Goal: Complete application form

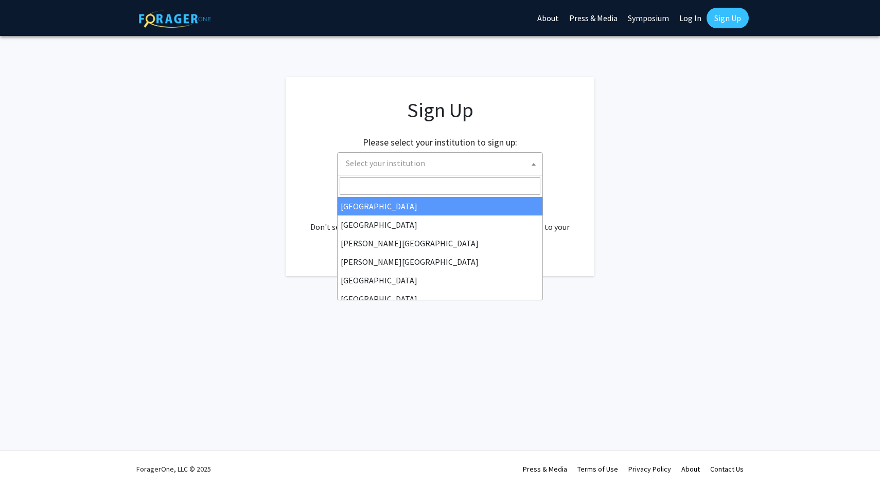
click at [531, 162] on span at bounding box center [534, 164] width 10 height 23
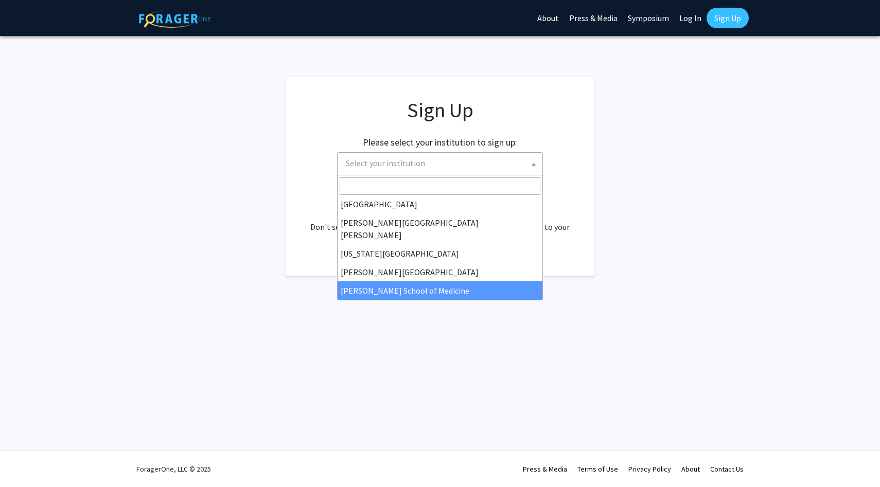
scroll to position [175, 0]
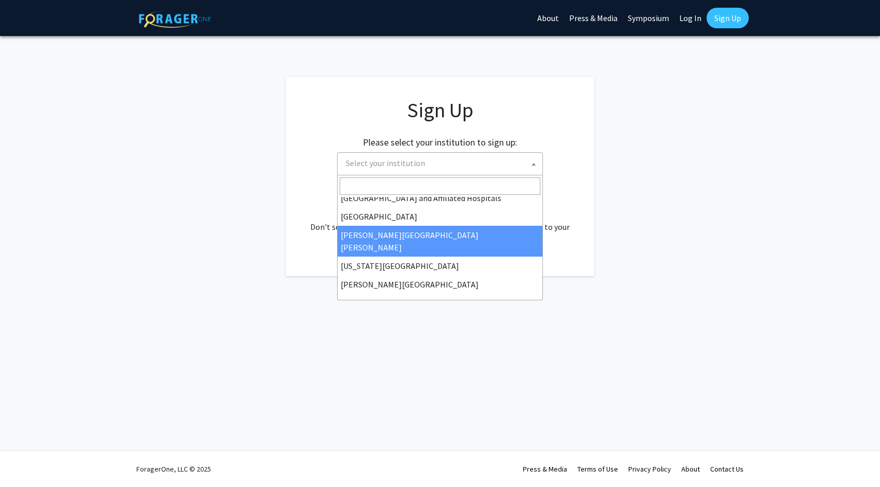
select select "1"
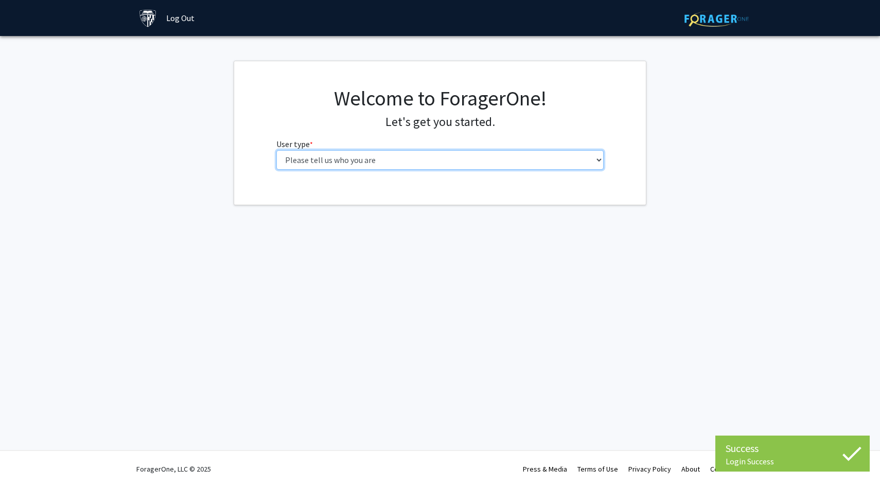
click at [482, 159] on select "Please tell us who you are Undergraduate Student Master's Student Doctoral Cand…" at bounding box center [440, 160] width 328 height 20
select select "1: undergrad"
click at [276, 150] on select "Please tell us who you are Undergraduate Student Master's Student Doctoral Cand…" at bounding box center [440, 160] width 328 height 20
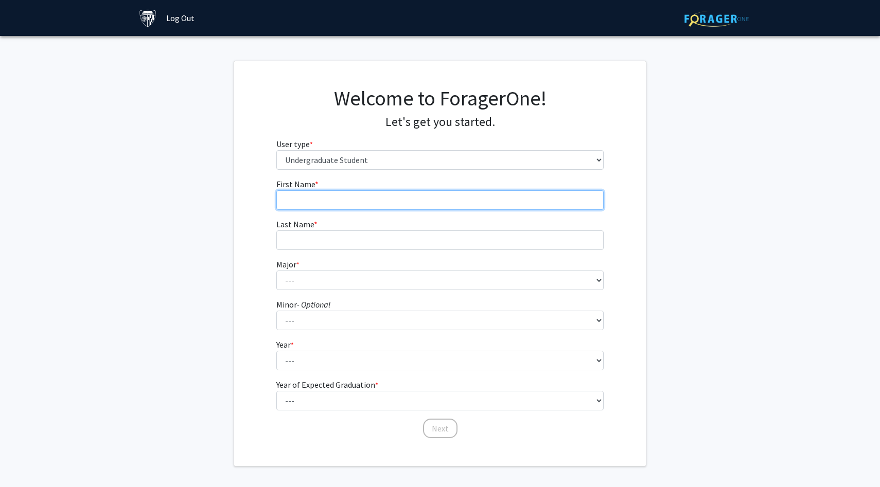
click at [571, 204] on input "First Name * required" at bounding box center [440, 200] width 328 height 20
type input "Cecilia"
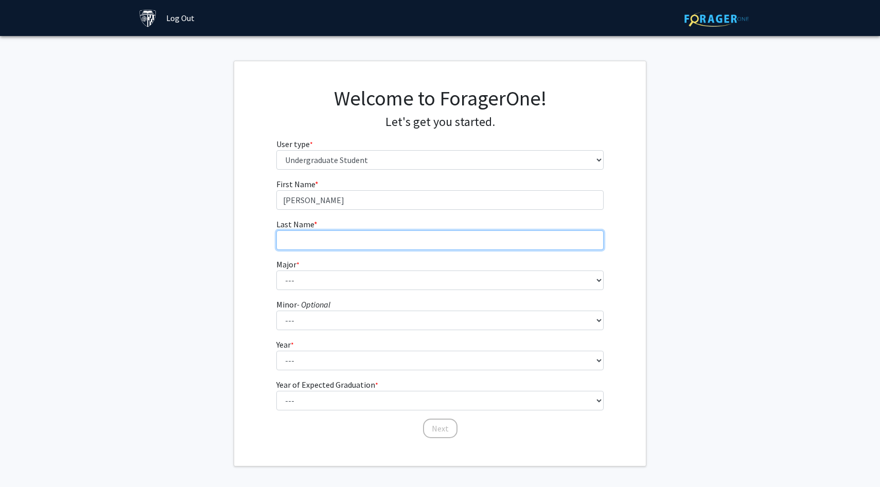
click at [532, 241] on input "Last Name * required" at bounding box center [440, 241] width 328 height 20
type input "Hu"
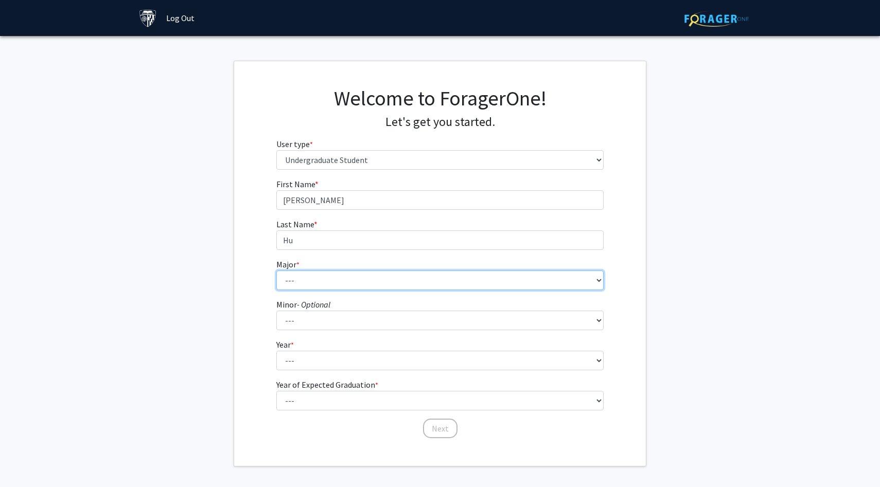
click at [305, 277] on select "--- Africana Studies Anthropology Applied Mathematics & Statistics Archaeology …" at bounding box center [440, 281] width 328 height 20
select select "3: 18"
click at [276, 271] on select "--- Africana Studies Anthropology Applied Mathematics & Statistics Archaeology …" at bounding box center [440, 281] width 328 height 20
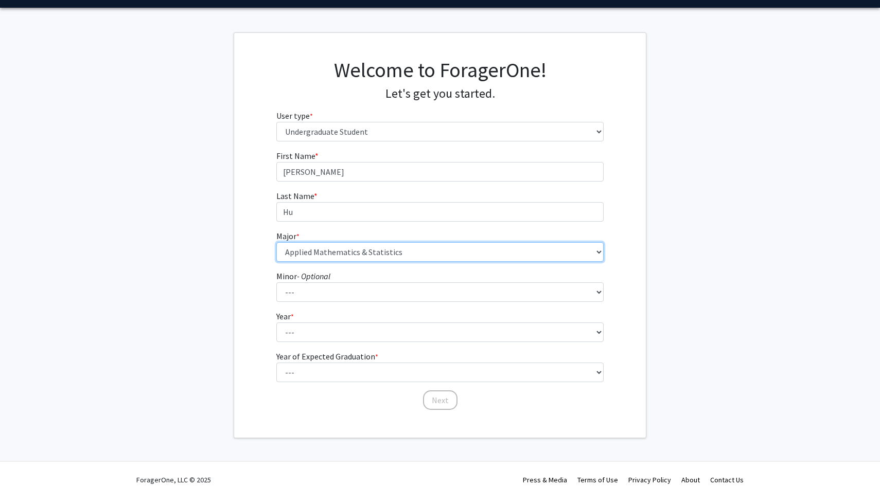
scroll to position [31, 0]
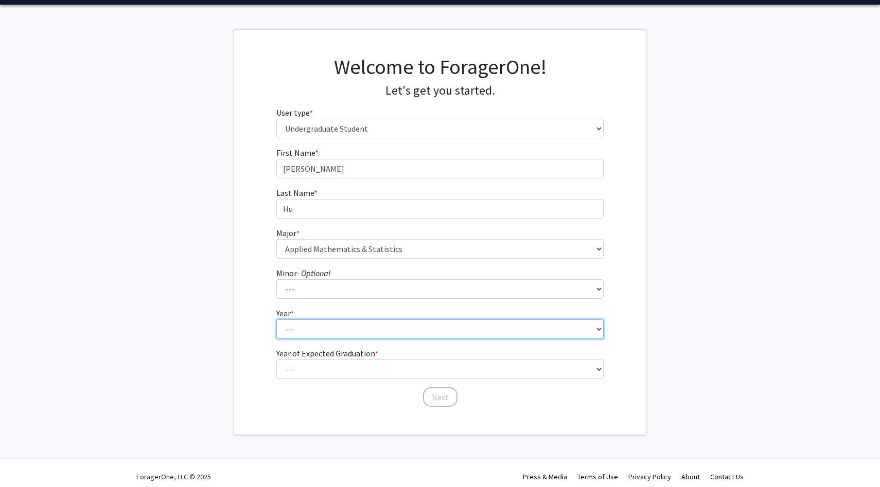
click at [311, 325] on select "--- First-year Sophomore Junior Senior Postbaccalaureate Certificate" at bounding box center [440, 330] width 328 height 20
select select "1: first-year"
click at [276, 320] on select "--- First-year Sophomore Junior Senior Postbaccalaureate Certificate" at bounding box center [440, 330] width 328 height 20
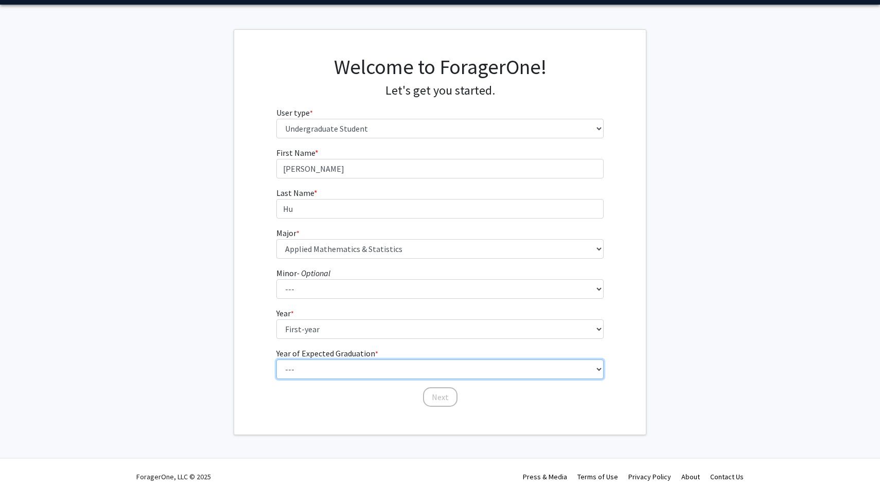
click at [311, 364] on select "--- 2025 2026 2027 2028 2029 2030 2031 2032 2033 2034" at bounding box center [440, 370] width 328 height 20
select select "5: 2029"
click at [276, 360] on select "--- 2025 2026 2027 2028 2029 2030 2031 2032 2033 2034" at bounding box center [440, 370] width 328 height 20
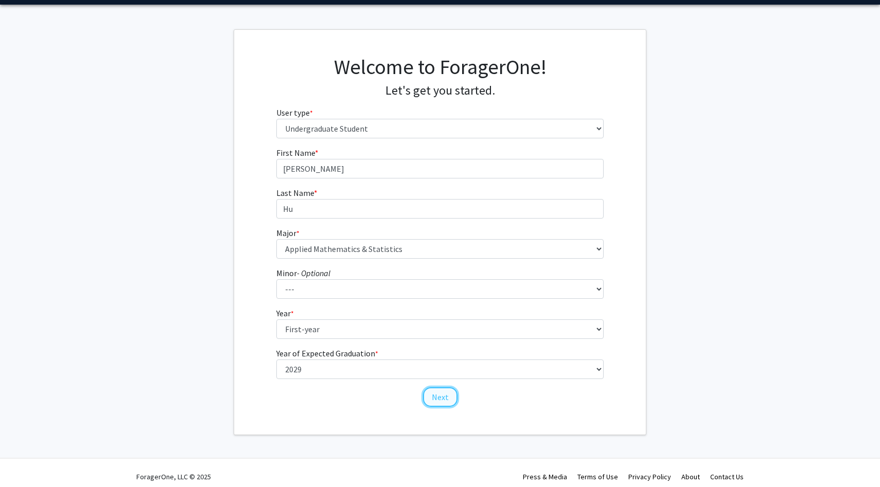
click at [454, 399] on button "Next" at bounding box center [440, 398] width 34 height 20
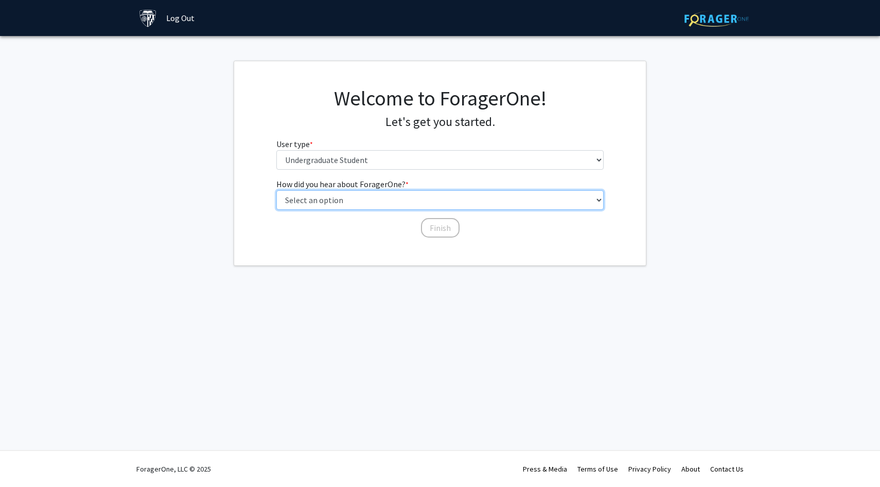
click at [477, 205] on select "Select an option Peer/student recommendation Faculty/staff recommendation Unive…" at bounding box center [440, 200] width 328 height 20
click at [448, 196] on select "Select an option Peer/student recommendation Faculty/staff recommendation Unive…" at bounding box center [440, 200] width 328 height 20
select select "1: peer_recommendation"
click at [276, 190] on select "Select an option Peer/student recommendation Faculty/staff recommendation Unive…" at bounding box center [440, 200] width 328 height 20
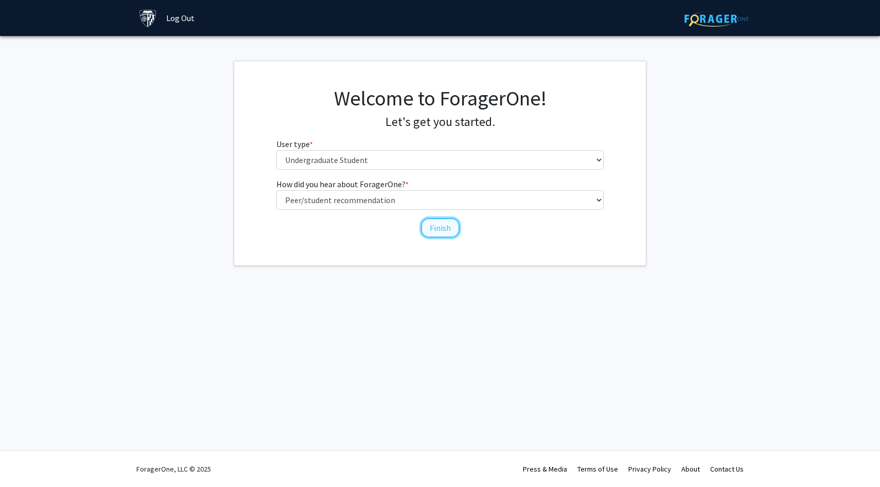
click at [438, 229] on button "Finish" at bounding box center [440, 228] width 39 height 20
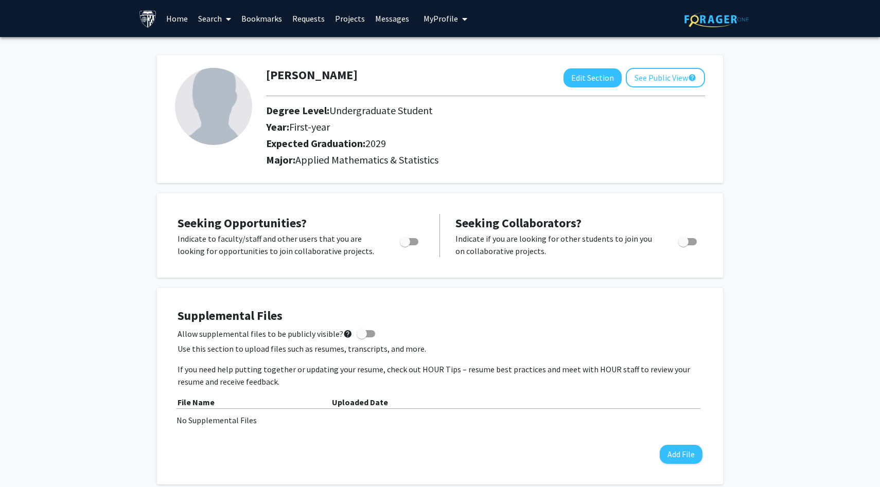
click at [409, 241] on span "Toggle" at bounding box center [405, 242] width 10 height 10
click at [405, 246] on input "Are you actively seeking opportunities?" at bounding box center [405, 246] width 1 height 1
checkbox input "true"
